Goal: Task Accomplishment & Management: Manage account settings

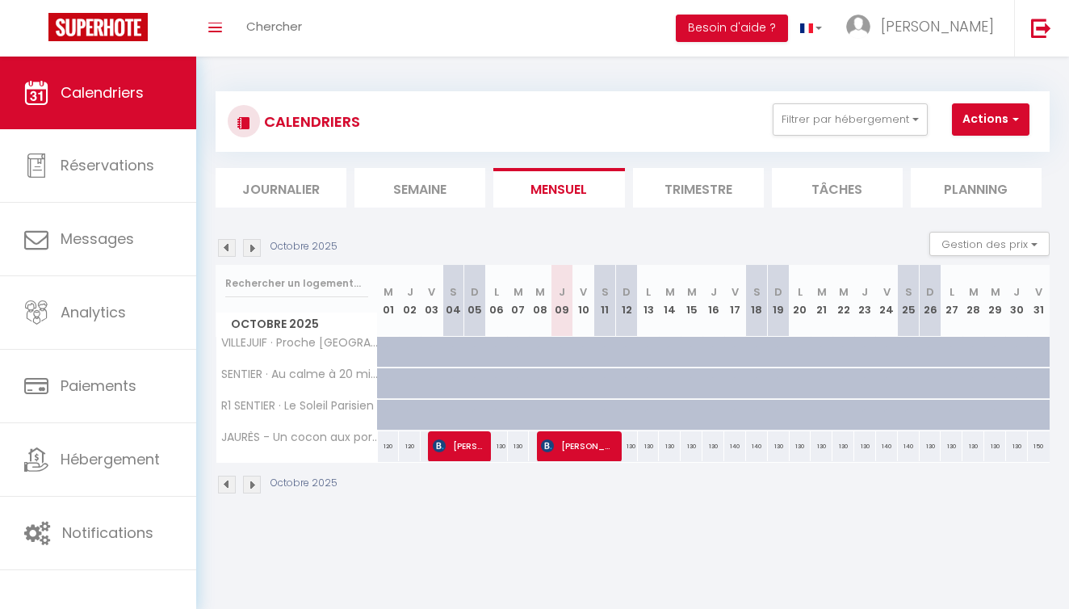
click at [631, 446] on div "130" at bounding box center [627, 446] width 22 height 30
type input "130"
type input "Dim 12 Octobre 2025"
type input "Lun 13 Octobre 2025"
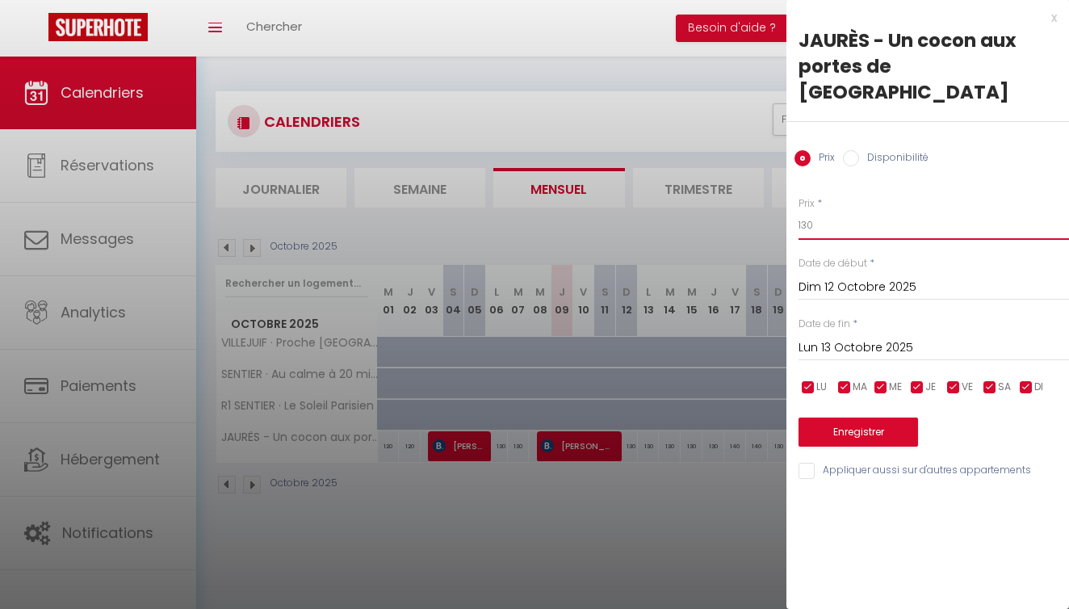
click at [825, 211] on input "130" at bounding box center [934, 225] width 270 height 29
type input "120"
click at [889, 337] on input "Lun 13 Octobre 2025" at bounding box center [934, 347] width 270 height 21
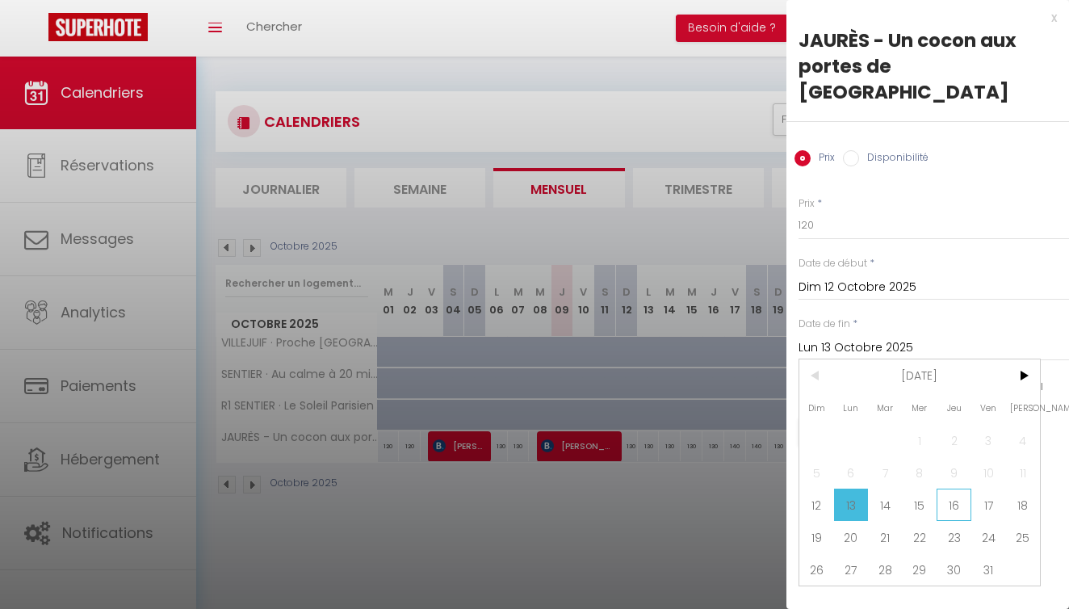
click at [958, 488] on span "16" at bounding box center [954, 504] width 35 height 32
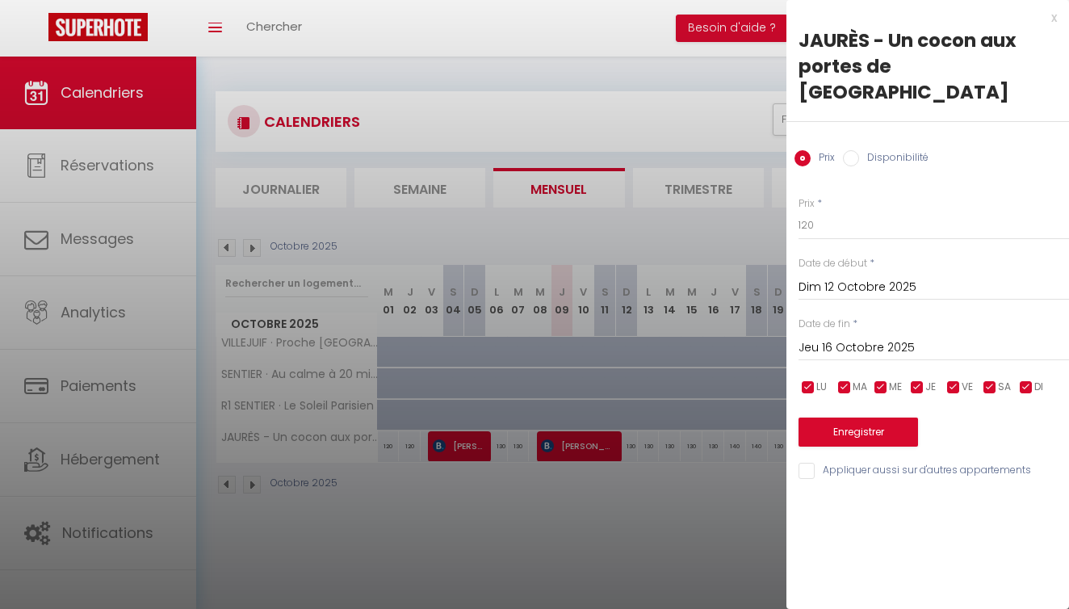
click at [895, 337] on input "Jeu 16 Octobre 2025" at bounding box center [934, 347] width 270 height 21
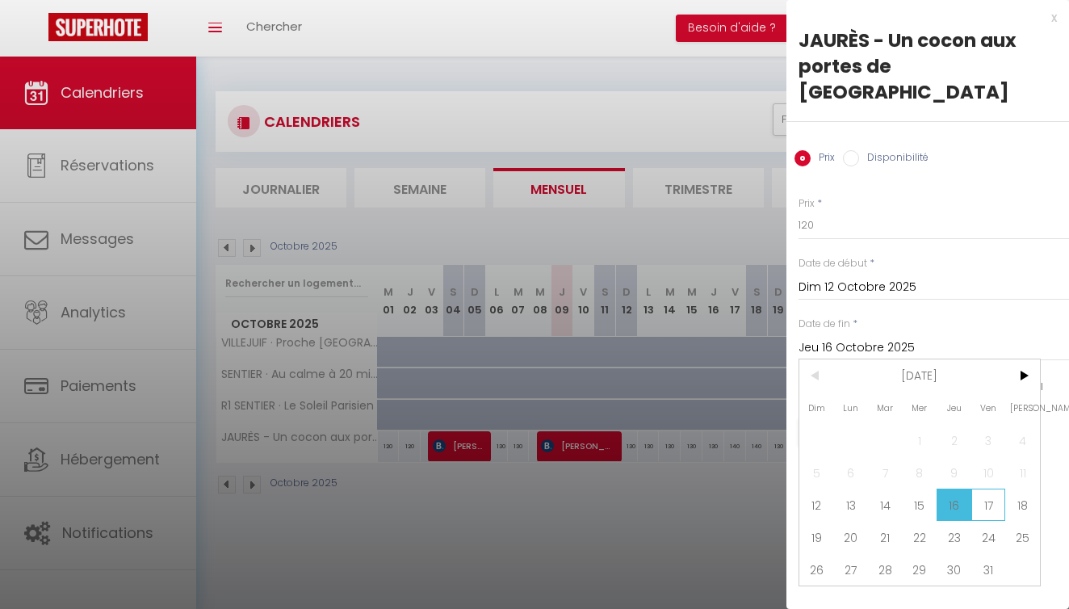
click at [986, 488] on span "17" at bounding box center [988, 504] width 35 height 32
type input "Ven 17 Octobre 2025"
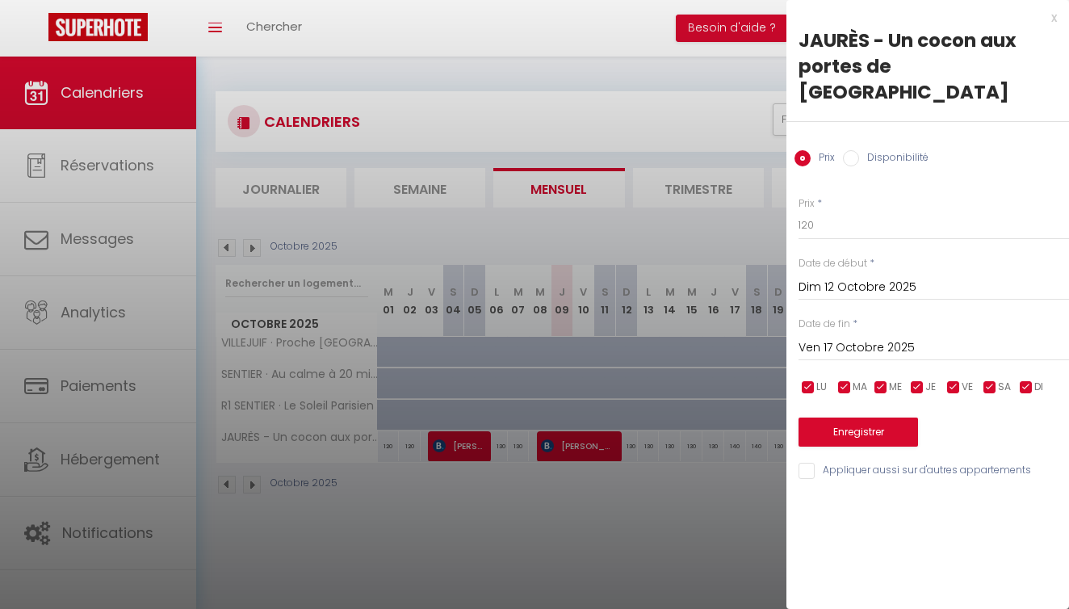
click at [887, 417] on button "Enregistrer" at bounding box center [858, 431] width 119 height 29
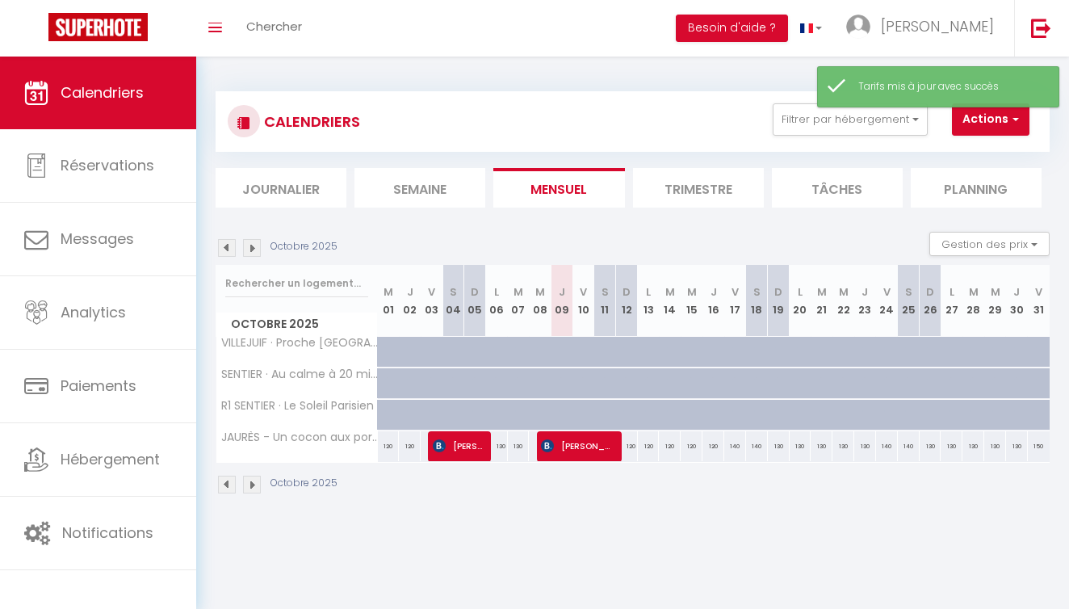
click at [733, 445] on div "140" at bounding box center [735, 446] width 22 height 30
type input "140"
type input "Ven 17 Octobre 2025"
type input "Sam 18 Octobre 2025"
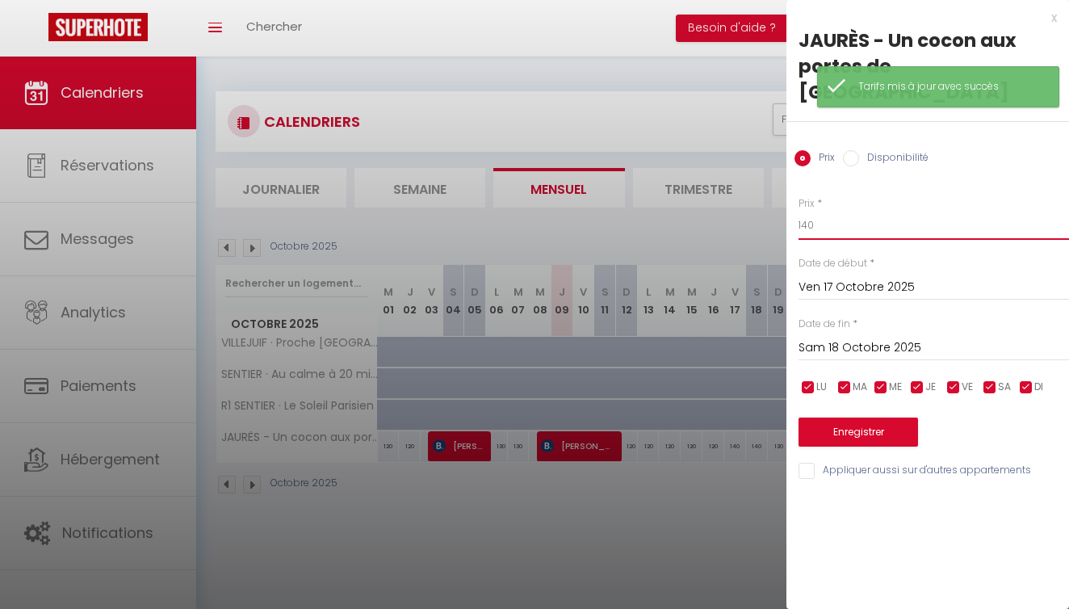
click at [849, 211] on input "140" at bounding box center [934, 225] width 270 height 29
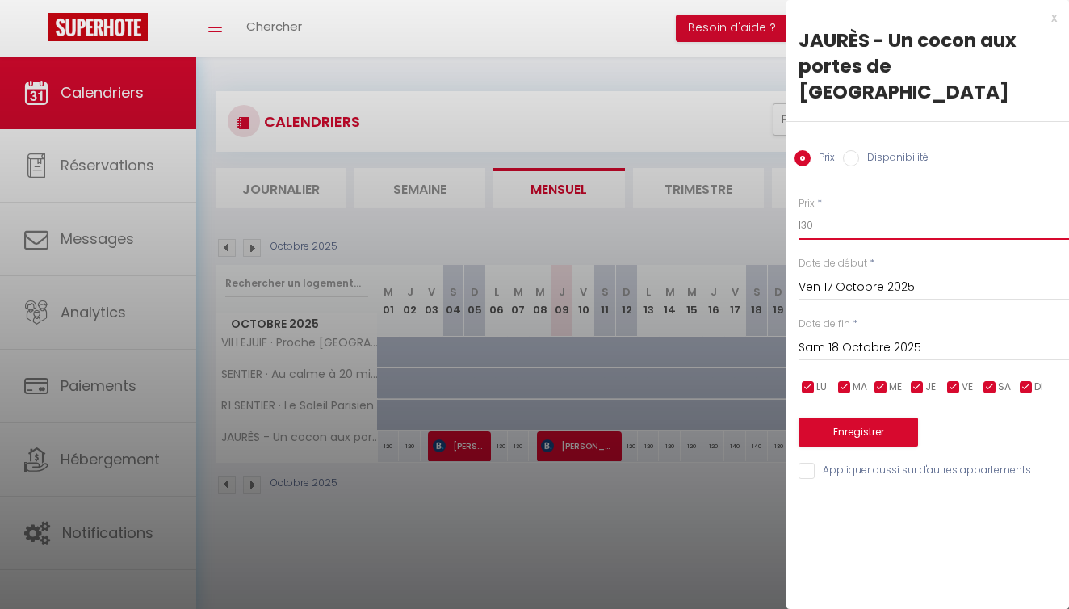
type input "130"
click at [820, 337] on input "Sam 18 Octobre 2025" at bounding box center [934, 347] width 270 height 21
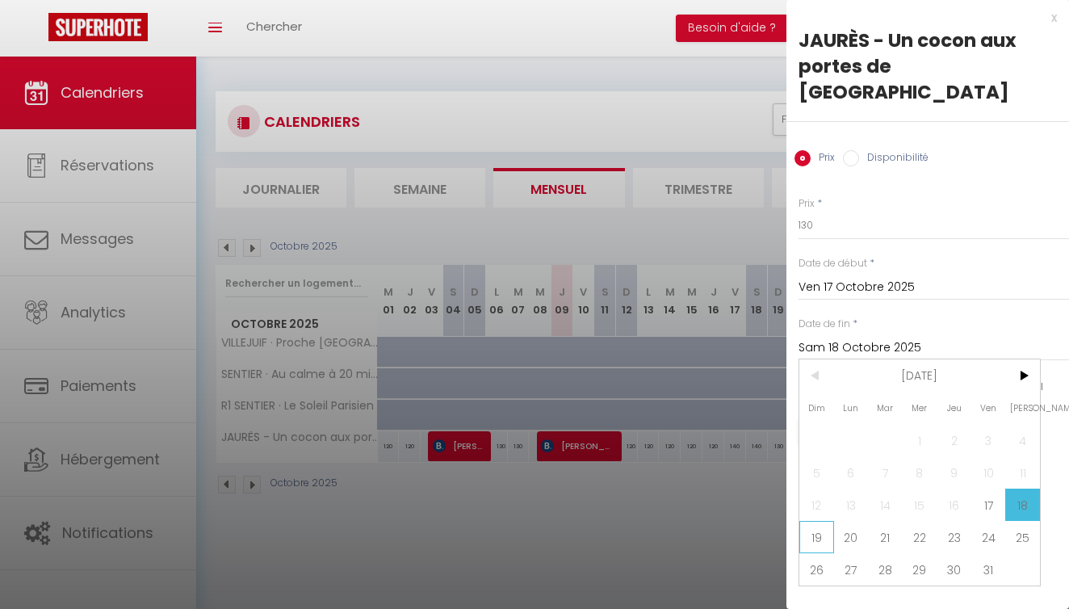
click at [821, 521] on span "19" at bounding box center [816, 537] width 35 height 32
type input "Dim 19 Octobre 2025"
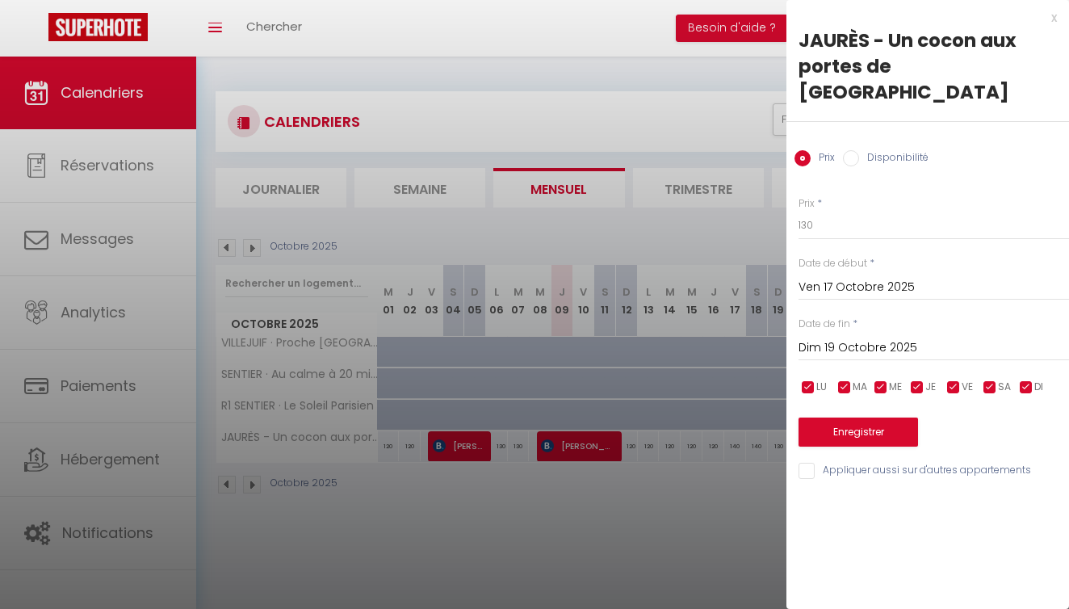
click at [864, 417] on button "Enregistrer" at bounding box center [858, 431] width 119 height 29
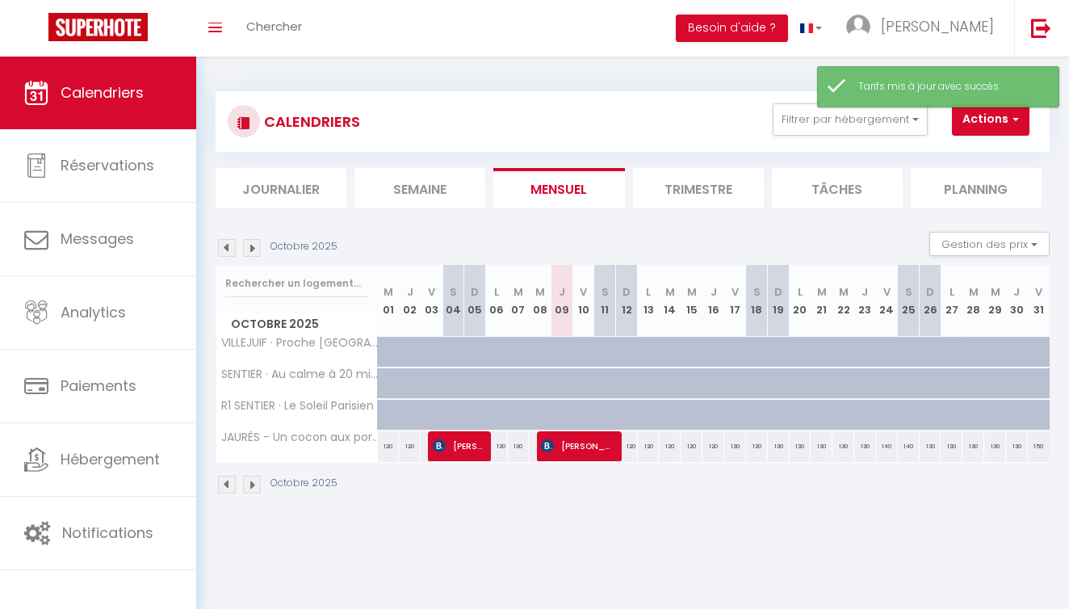
click at [258, 250] on img at bounding box center [252, 248] width 18 height 18
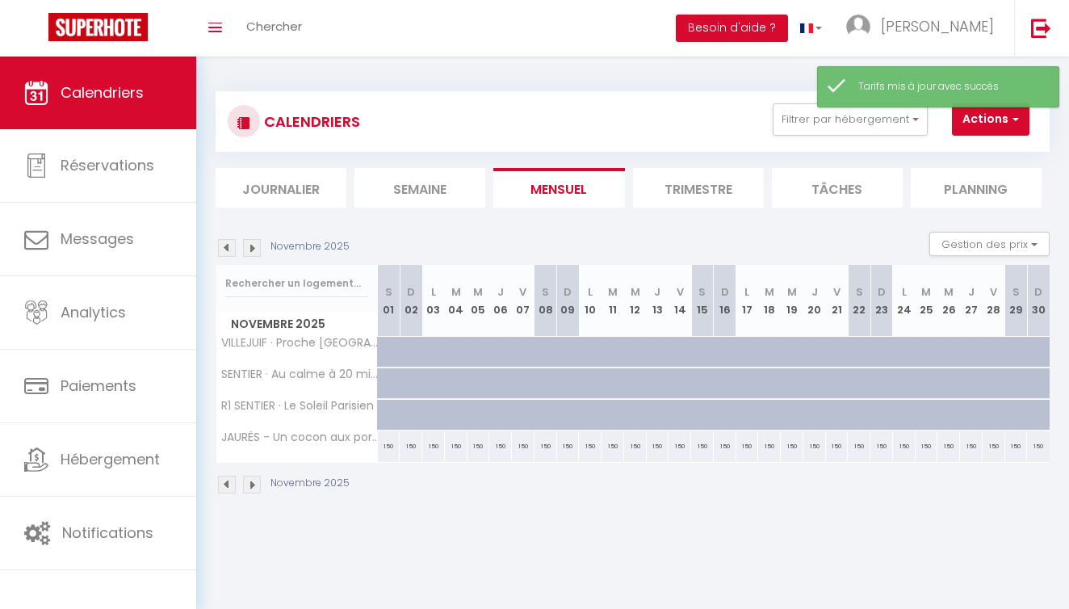
click at [233, 249] on img at bounding box center [227, 248] width 18 height 18
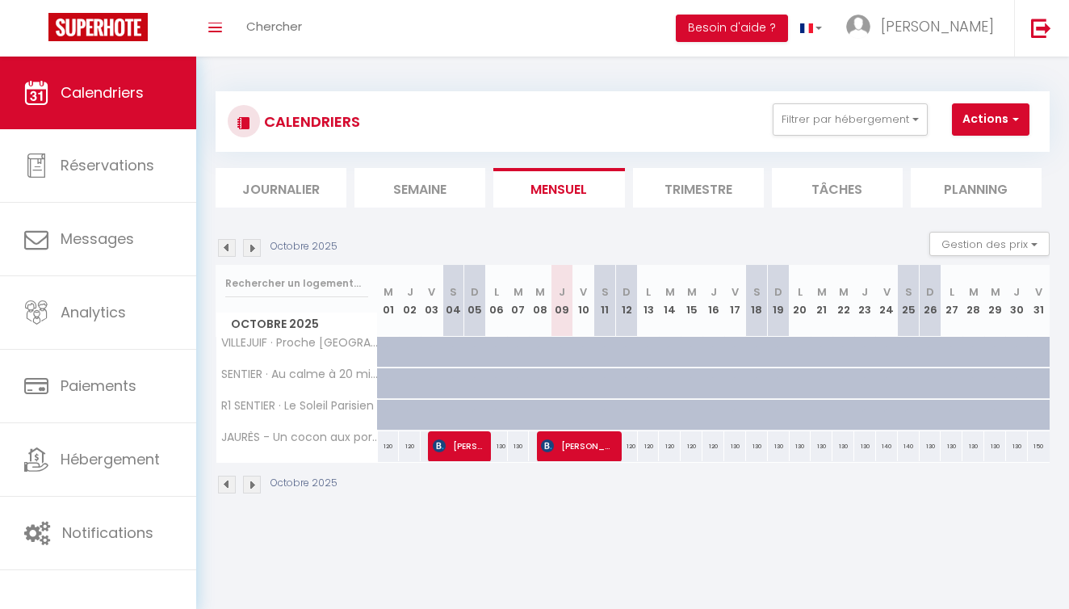
click at [246, 244] on img at bounding box center [252, 248] width 18 height 18
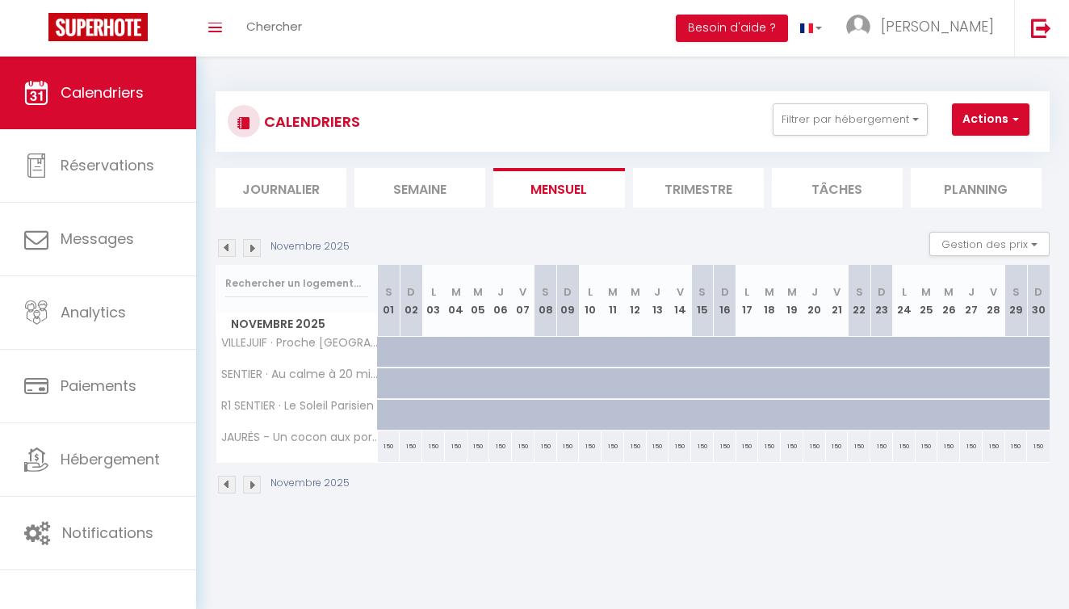
click at [246, 246] on img at bounding box center [252, 248] width 18 height 18
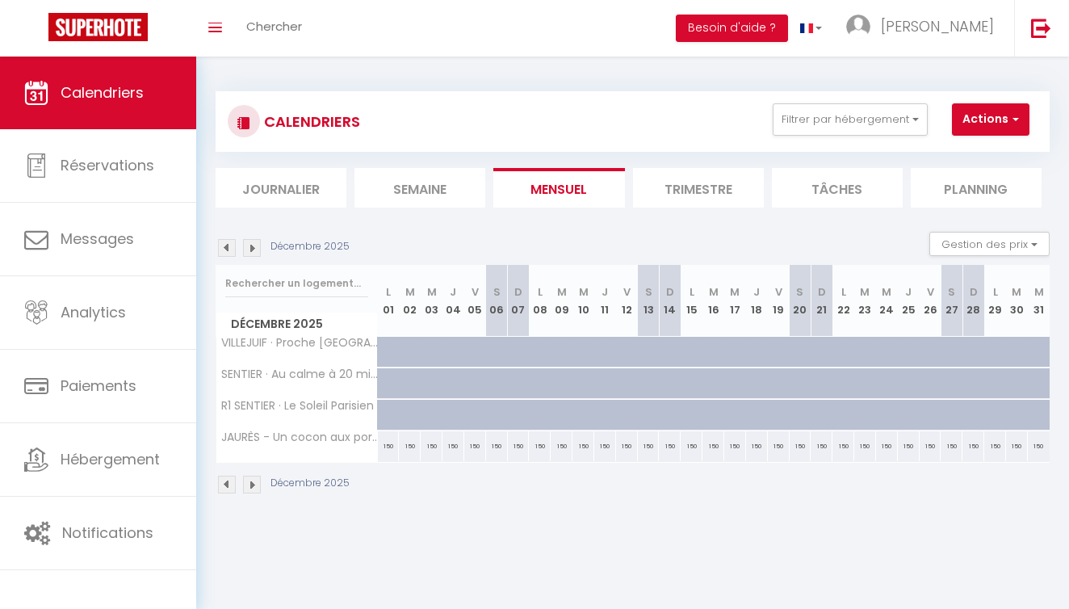
click at [258, 243] on img at bounding box center [252, 248] width 18 height 18
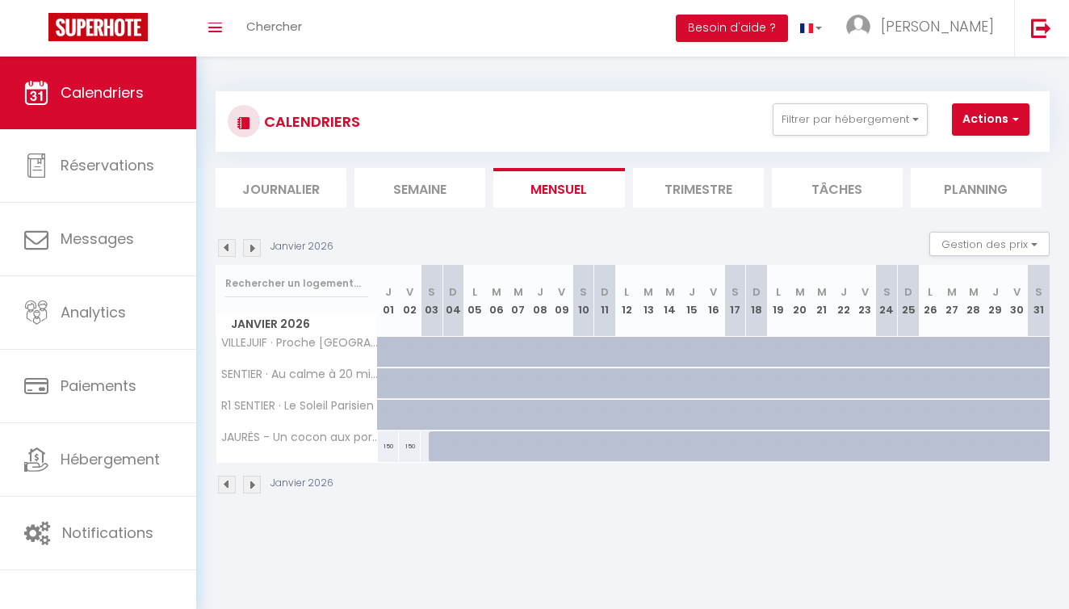
click at [224, 245] on img at bounding box center [227, 248] width 18 height 18
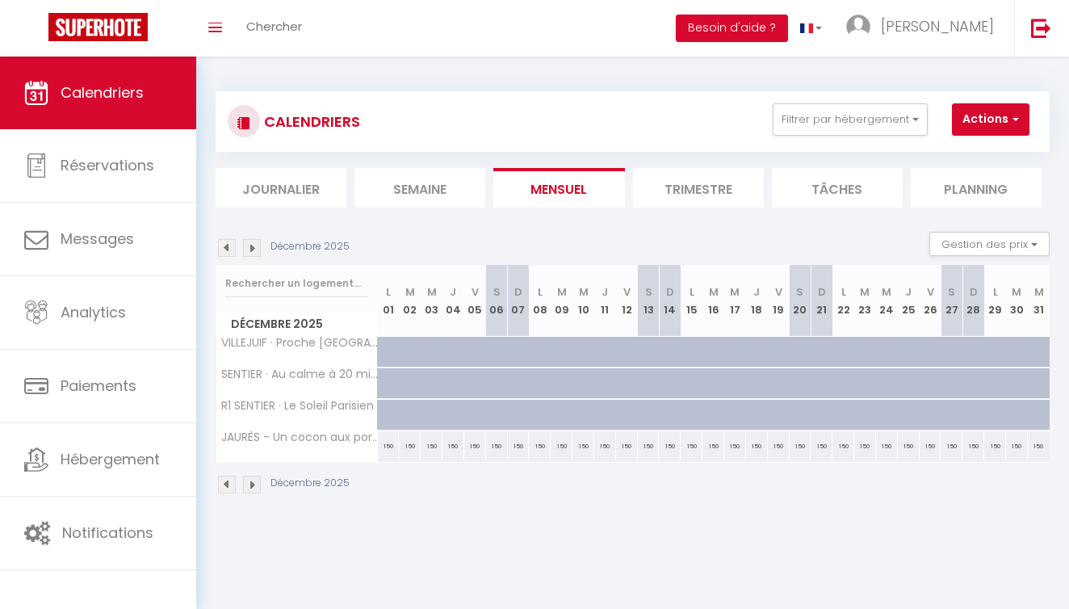
click at [224, 245] on img at bounding box center [227, 248] width 18 height 18
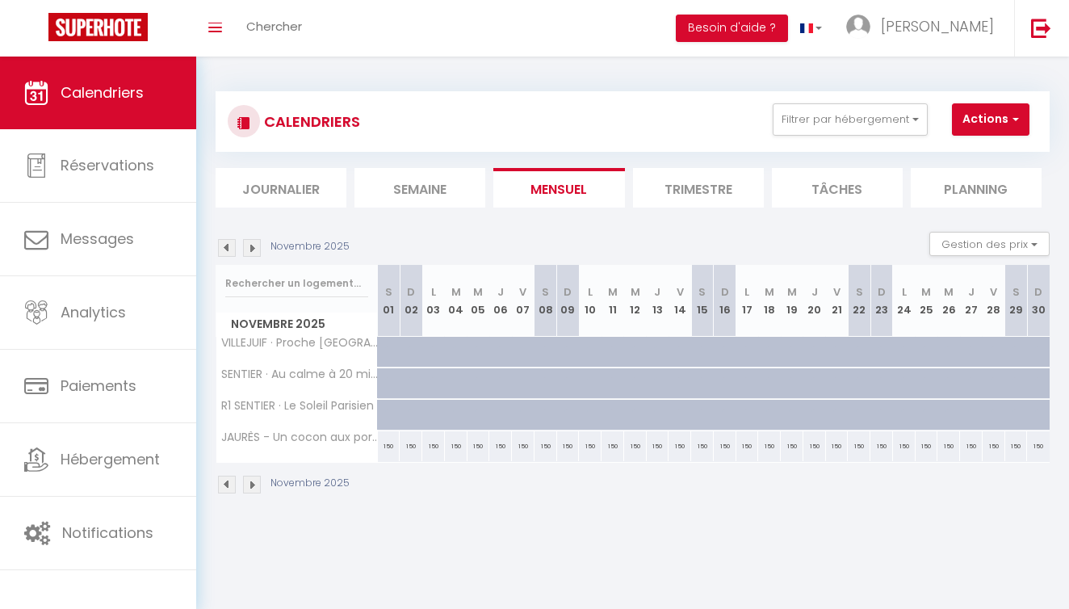
click at [224, 245] on img at bounding box center [227, 248] width 18 height 18
